Goal: Task Accomplishment & Management: Manage account settings

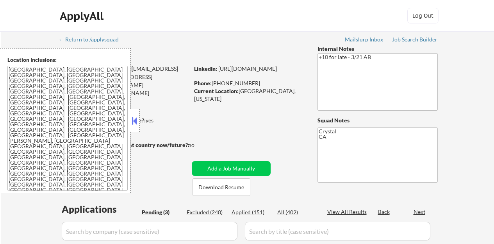
select select ""pending""
click at [137, 117] on button at bounding box center [134, 121] width 9 height 12
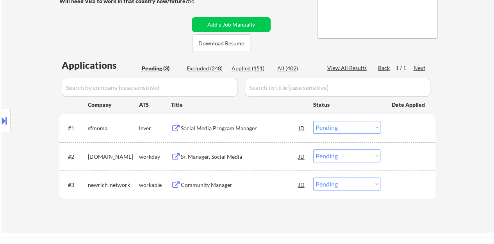
scroll to position [156, 0]
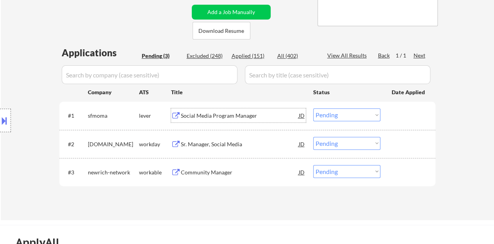
click at [218, 117] on div "Social Media Program Manager" at bounding box center [240, 116] width 118 height 8
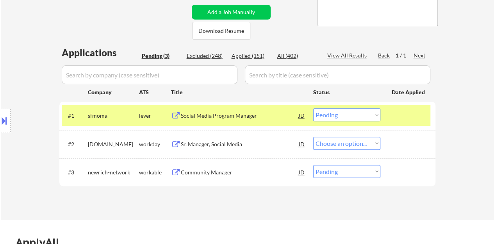
select select ""pending""
click at [373, 108] on div "#1 sfmoma lever Social Media Program Manager JD Choose an option... Pending App…" at bounding box center [246, 115] width 369 height 21
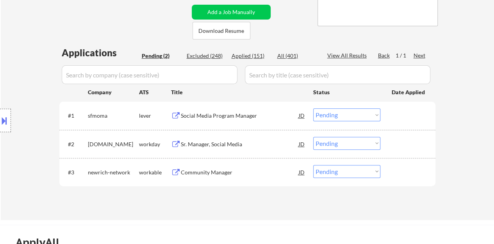
click at [367, 119] on select "Choose an option... Pending Applied Excluded (Questions) Excluded (Expired) Exc…" at bounding box center [346, 114] width 67 height 13
click at [313, 108] on select "Choose an option... Pending Applied Excluded (Questions) Excluded (Expired) Exc…" at bounding box center [346, 114] width 67 height 13
select select ""pending""
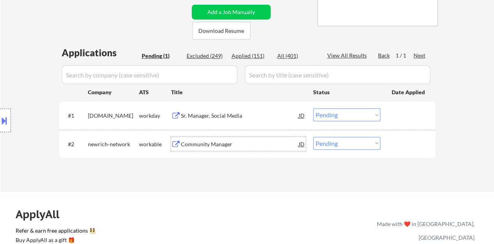
click at [217, 143] on div "Community Manager" at bounding box center [240, 144] width 118 height 8
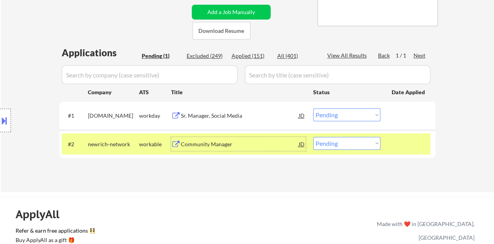
click at [372, 139] on select "Choose an option... Pending Applied Excluded (Questions) Excluded (Expired) Exc…" at bounding box center [346, 143] width 67 height 13
select select ""excluded""
click at [313, 137] on select "Choose an option... Pending Applied Excluded (Questions) Excluded (Expired) Exc…" at bounding box center [346, 143] width 67 height 13
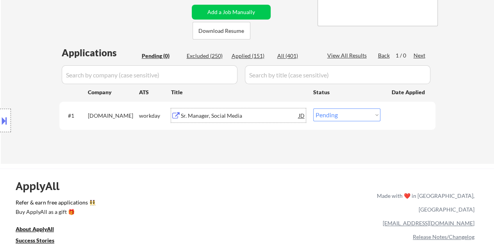
click at [227, 110] on div "Sr. Manager, Social Media" at bounding box center [240, 115] width 118 height 14
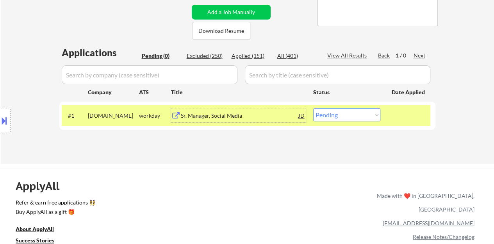
click at [321, 118] on select "Choose an option... Pending Applied Excluded (Questions) Excluded (Expired) Exc…" at bounding box center [346, 114] width 67 height 13
select select ""excluded__location_""
click at [313, 108] on select "Choose an option... Pending Applied Excluded (Questions) Excluded (Expired) Exc…" at bounding box center [346, 114] width 67 height 13
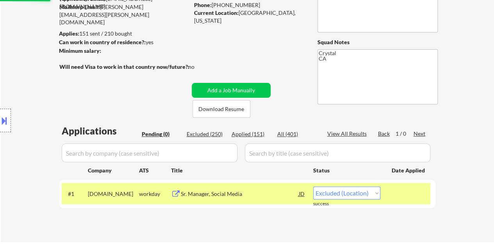
scroll to position [78, 0]
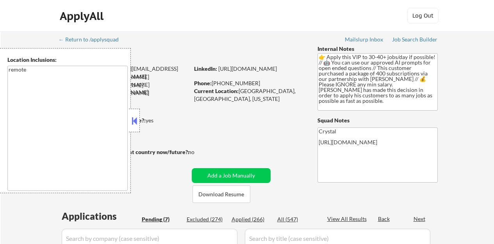
select select ""pending""
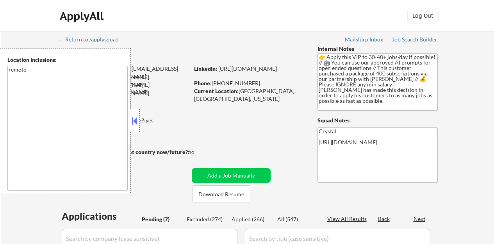
select select ""pending""
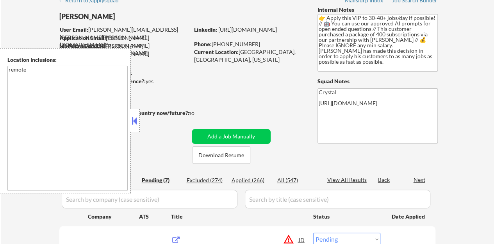
click at [135, 124] on button at bounding box center [134, 121] width 9 height 12
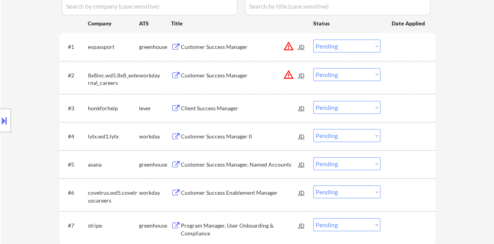
scroll to position [234, 0]
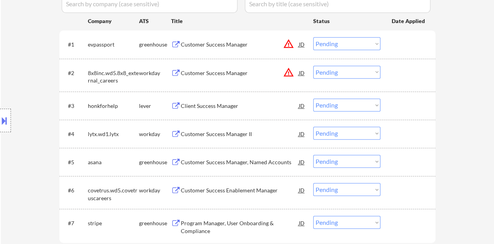
click at [210, 103] on div "Client Success Manager" at bounding box center [240, 106] width 118 height 8
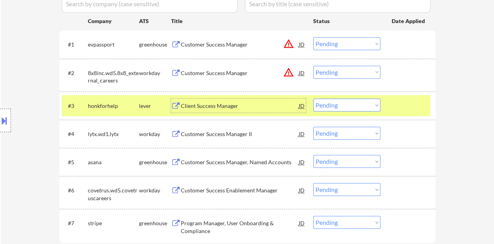
click at [330, 109] on select "Choose an option... Pending Applied Excluded (Questions) Excluded (Expired) Exc…" at bounding box center [346, 104] width 67 height 13
click at [313, 98] on select "Choose an option... Pending Applied Excluded (Questions) Excluded (Expired) Exc…" at bounding box center [346, 104] width 67 height 13
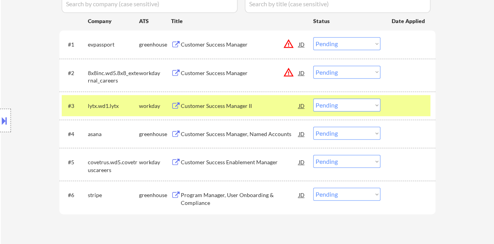
click at [397, 106] on div at bounding box center [409, 105] width 34 height 14
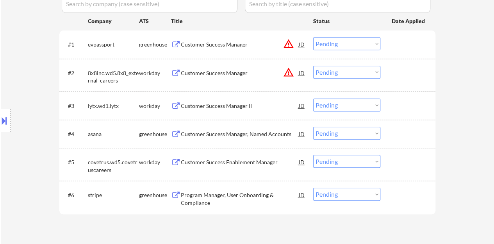
click at [2, 108] on div "Location Inclusions: remote" at bounding box center [70, 120] width 140 height 145
click at [9, 115] on div at bounding box center [5, 120] width 11 height 23
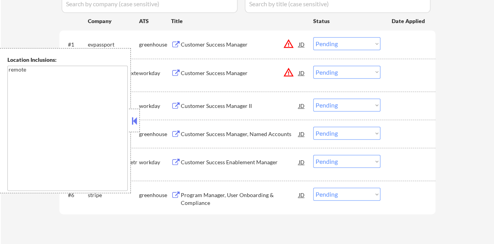
click at [130, 121] on button at bounding box center [134, 121] width 9 height 12
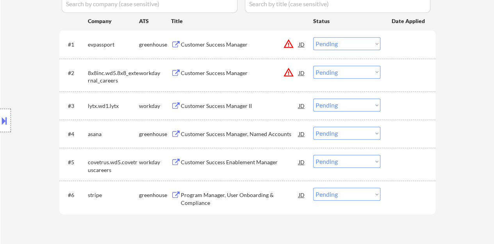
click at [223, 105] on div "Customer Success Manager II" at bounding box center [240, 106] width 118 height 8
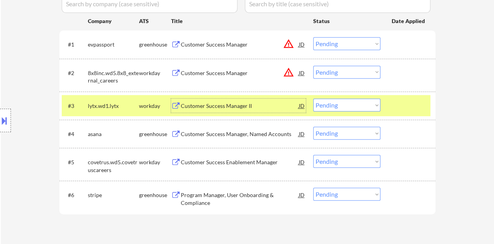
click at [333, 105] on select "Choose an option... Pending Applied Excluded (Questions) Excluded (Expired) Exc…" at bounding box center [346, 104] width 67 height 13
click at [313, 98] on select "Choose an option... Pending Applied Excluded (Questions) Excluded (Expired) Exc…" at bounding box center [346, 104] width 67 height 13
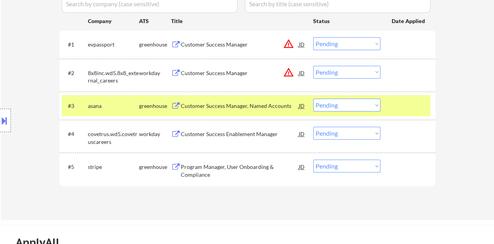
click at [363, 105] on select "Choose an option... Pending Applied Excluded (Questions) Excluded (Expired) Exc…" at bounding box center [346, 104] width 67 height 13
click at [313, 98] on select "Choose an option... Pending Applied Excluded (Questions) Excluded (Expired) Exc…" at bounding box center [346, 104] width 67 height 13
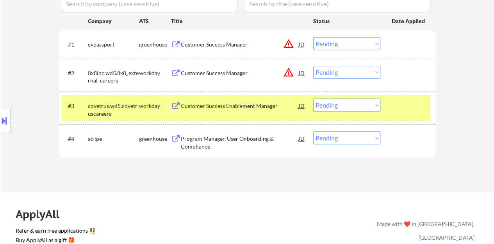
click at [424, 110] on div at bounding box center [409, 105] width 34 height 14
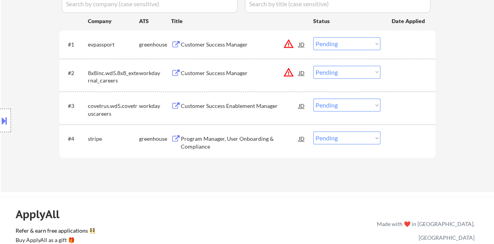
click at [240, 108] on div "Customer Success Enablement Manager" at bounding box center [240, 106] width 118 height 8
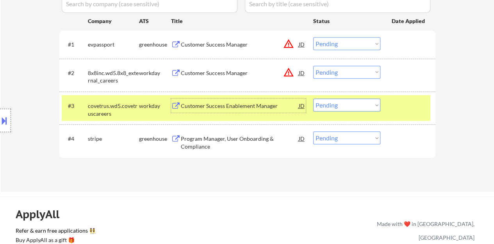
click at [369, 108] on select "Choose an option... Pending Applied Excluded (Questions) Excluded (Expired) Exc…" at bounding box center [346, 104] width 67 height 13
click at [313, 98] on select "Choose an option... Pending Applied Excluded (Questions) Excluded (Expired) Exc…" at bounding box center [346, 104] width 67 height 13
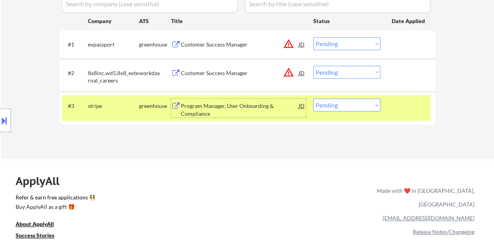
click at [255, 103] on div "Program Manager, User Onboarding & Compliance" at bounding box center [240, 109] width 118 height 15
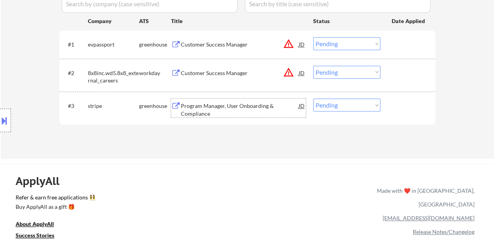
click at [399, 105] on div at bounding box center [409, 105] width 34 height 14
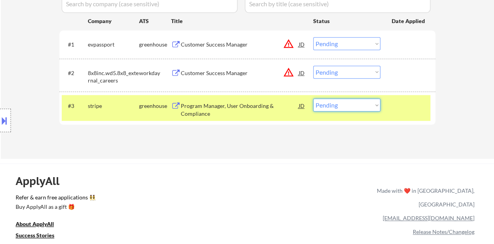
click at [321, 103] on select "Choose an option... Pending Applied Excluded (Questions) Excluded (Expired) Exc…" at bounding box center [346, 104] width 67 height 13
select select ""excluded__bad_match_""
click at [313, 98] on select "Choose an option... Pending Applied Excluded (Questions) Excluded (Expired) Exc…" at bounding box center [346, 104] width 67 height 13
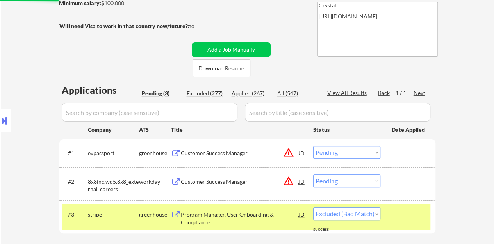
scroll to position [195, 0]
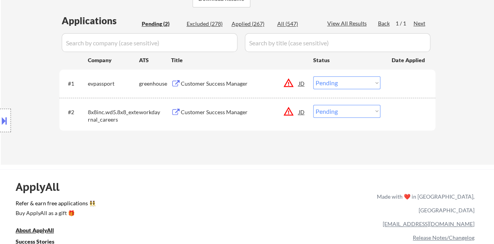
click at [302, 82] on div "JD" at bounding box center [302, 83] width 8 height 14
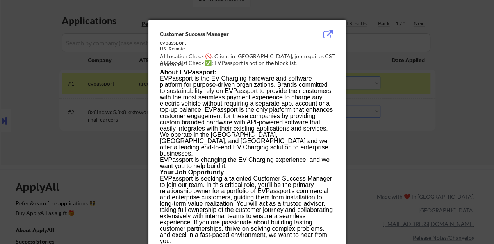
click at [423, 134] on div at bounding box center [247, 122] width 494 height 244
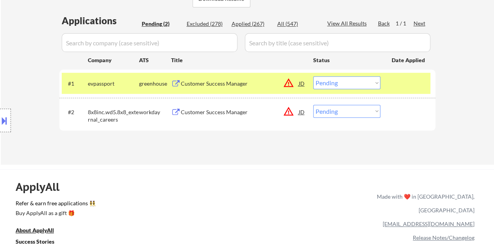
click at [226, 85] on div "Customer Success Manager" at bounding box center [240, 84] width 118 height 8
